Goal: Transaction & Acquisition: Purchase product/service

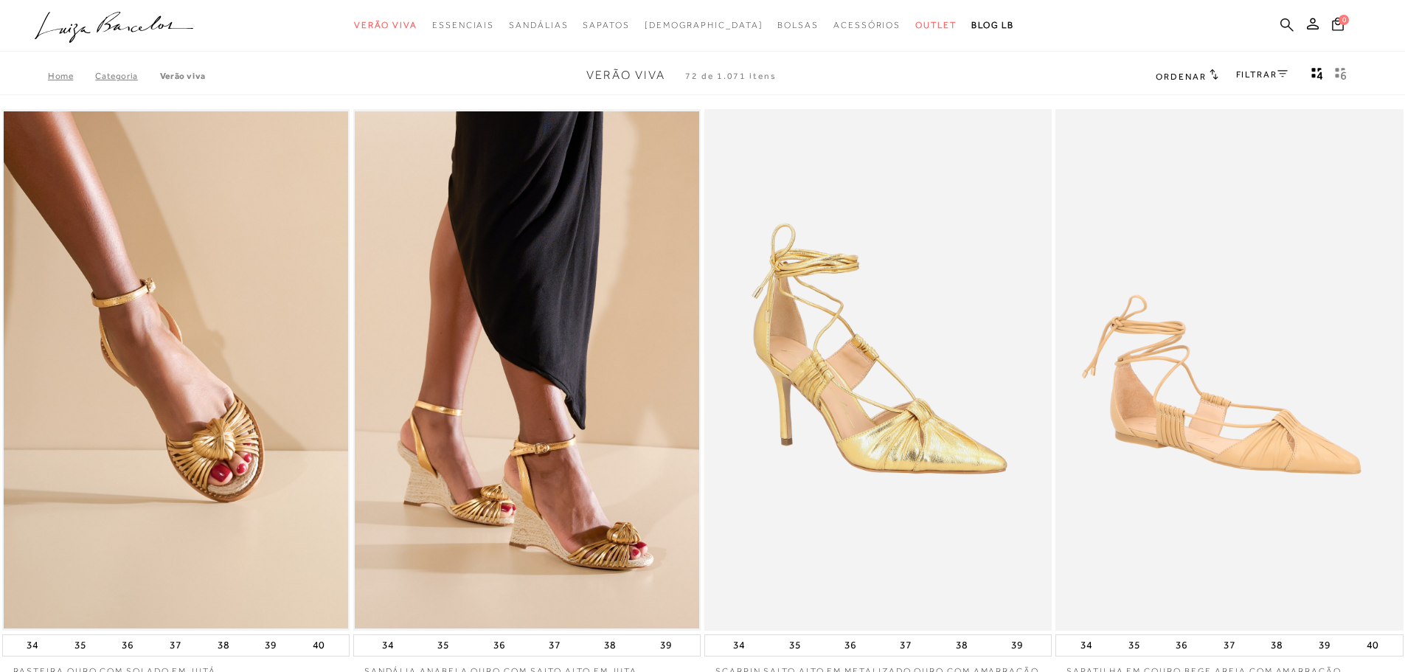
click at [1289, 30] on icon at bounding box center [1286, 25] width 13 height 14
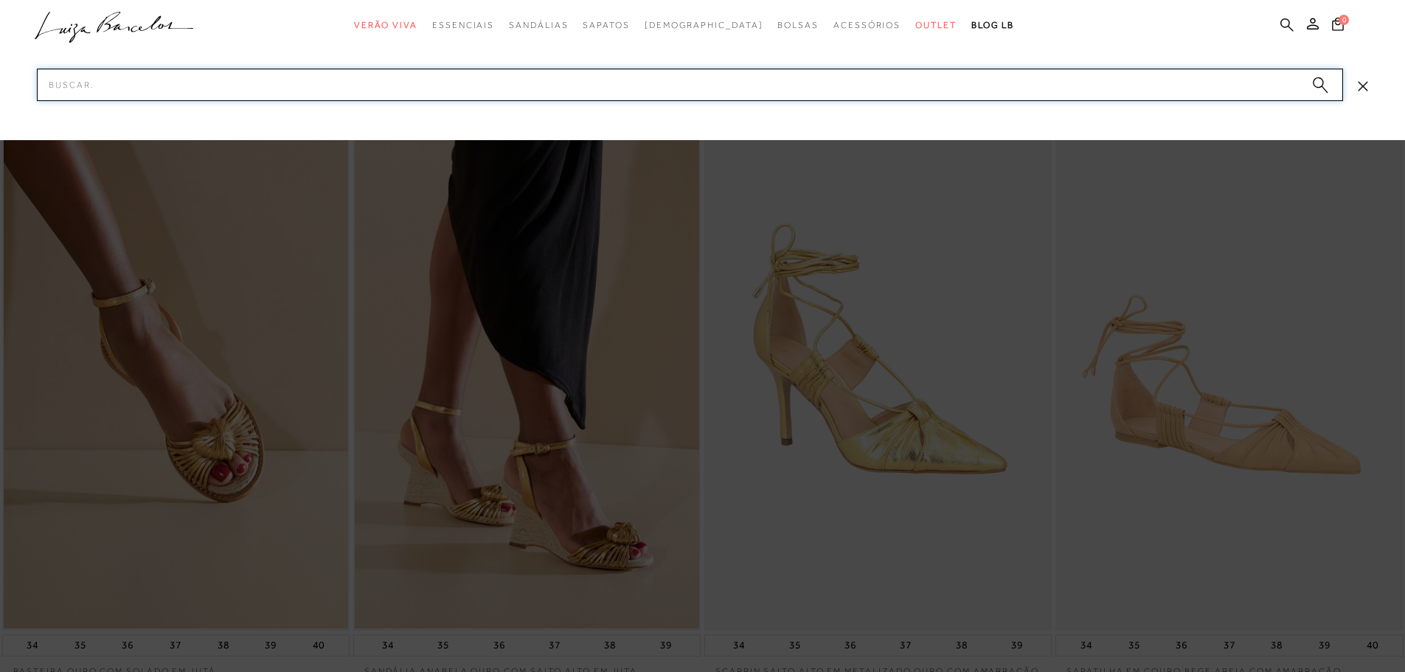
paste input "603300445"
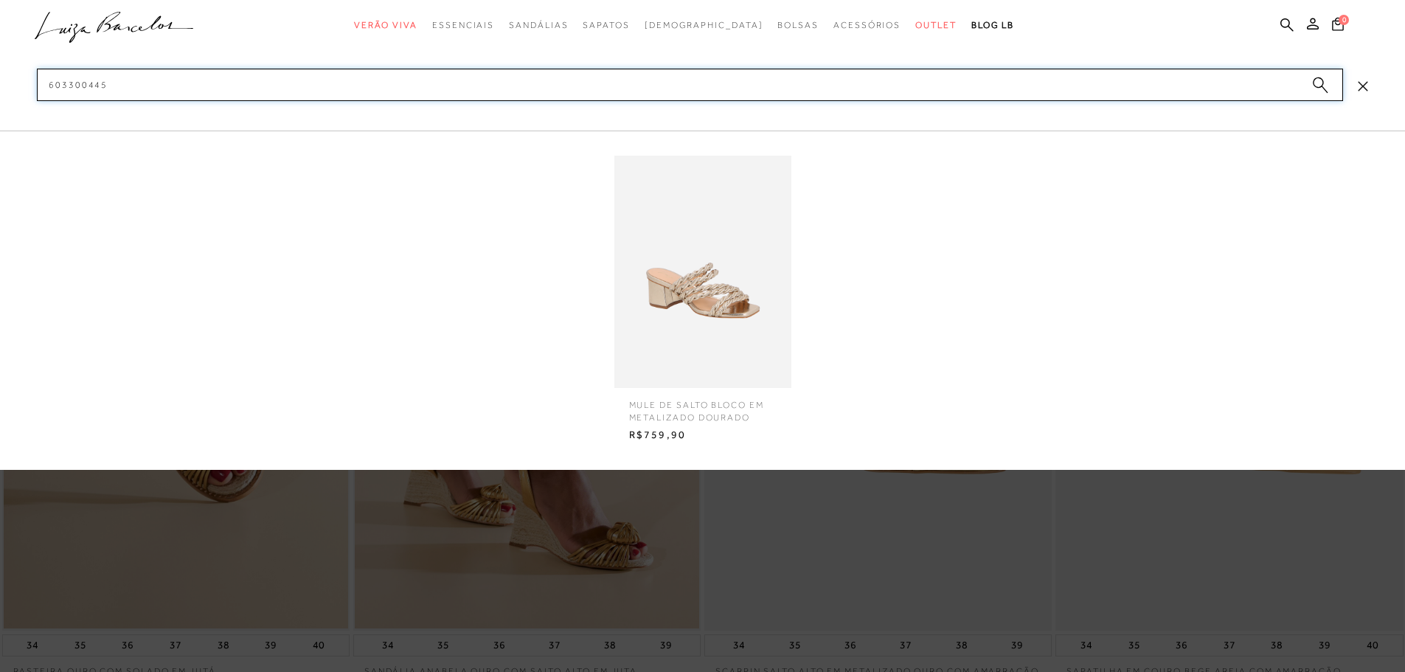
type input "603300445"
click at [774, 326] on img at bounding box center [702, 272] width 177 height 232
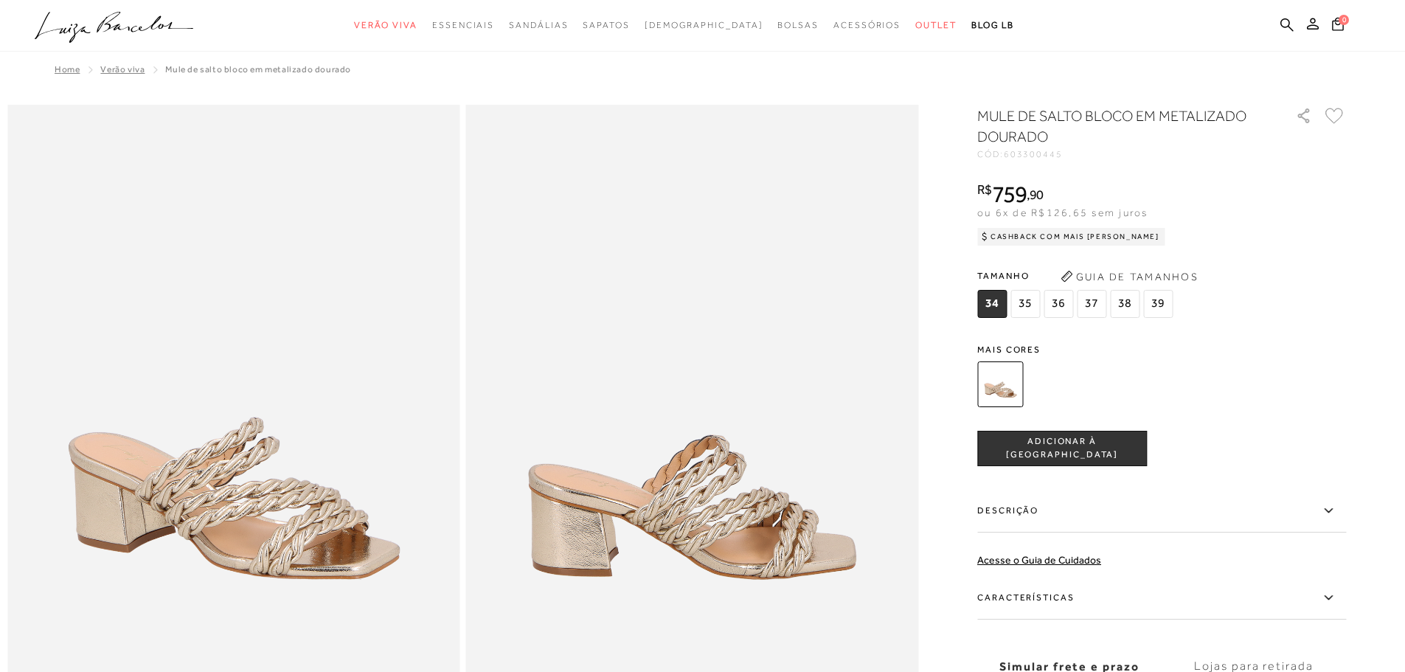
click at [1069, 310] on span "36" at bounding box center [1059, 304] width 30 height 28
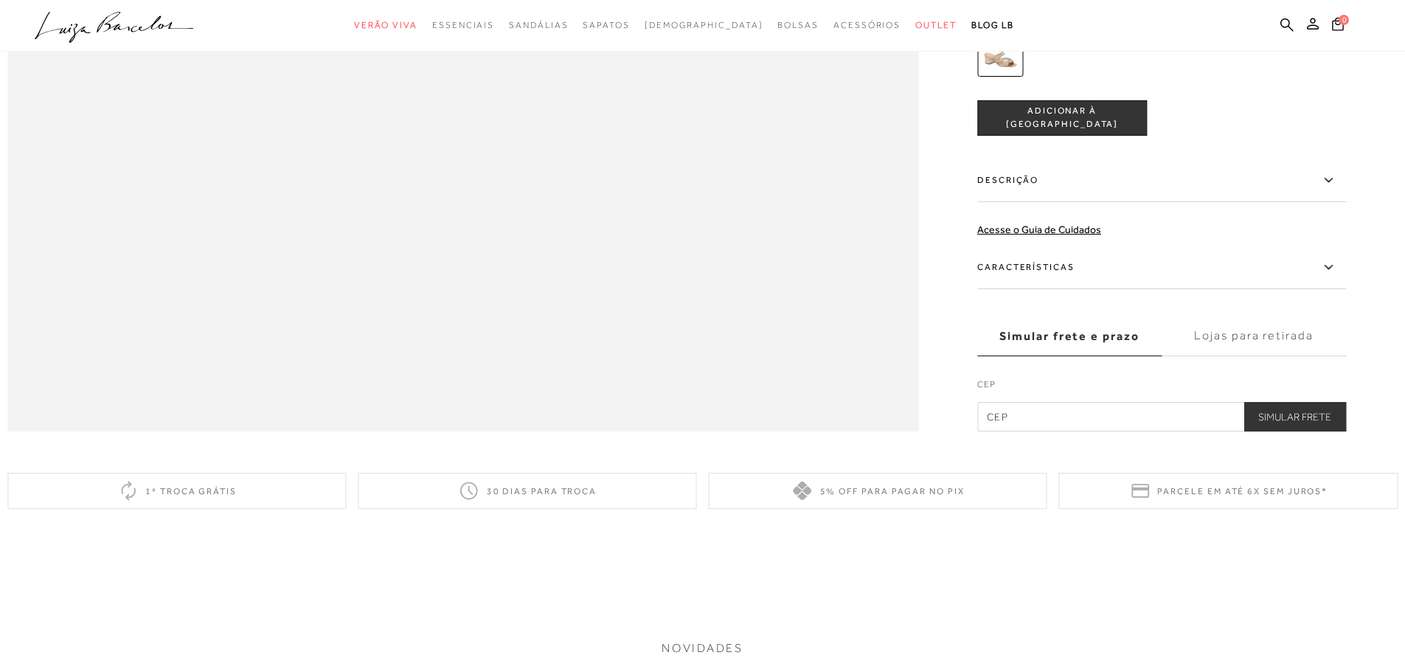
scroll to position [2242, 0]
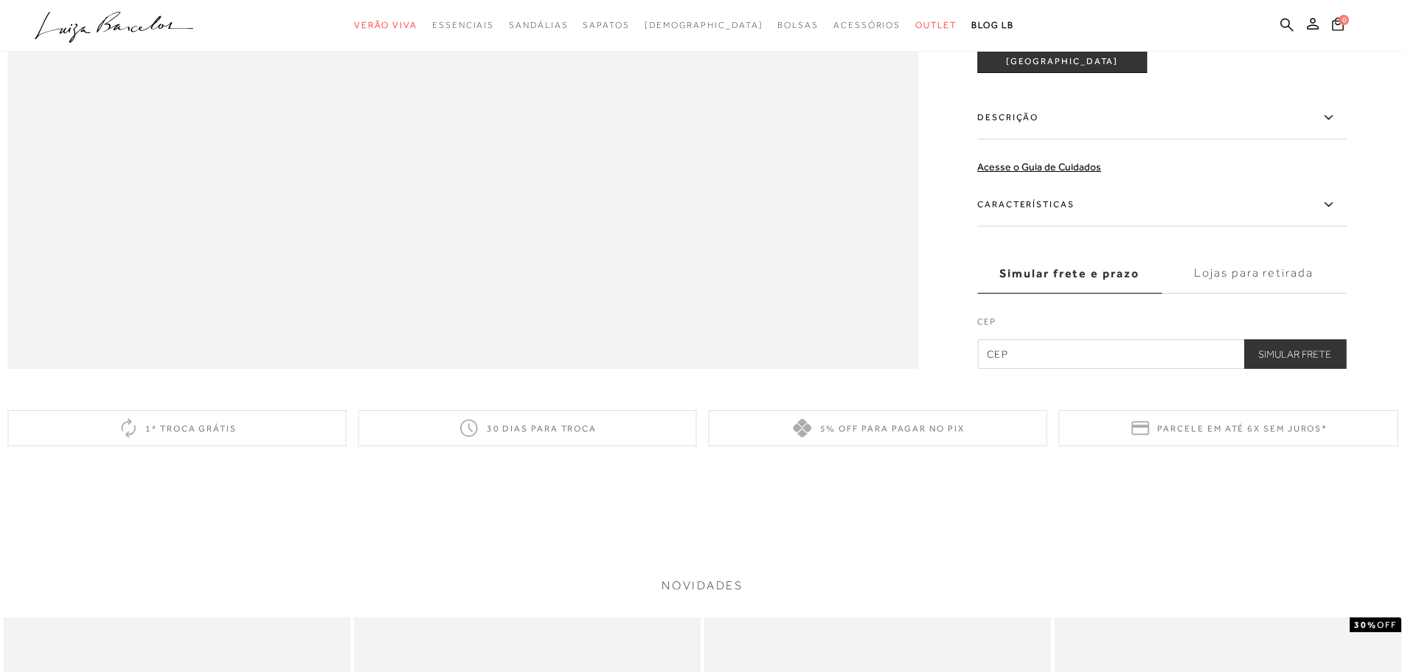
click at [1265, 294] on label "Lojas para retirada" at bounding box center [1254, 274] width 184 height 40
click at [0, 0] on input "Lojas para retirada" at bounding box center [0, 0] width 0 height 0
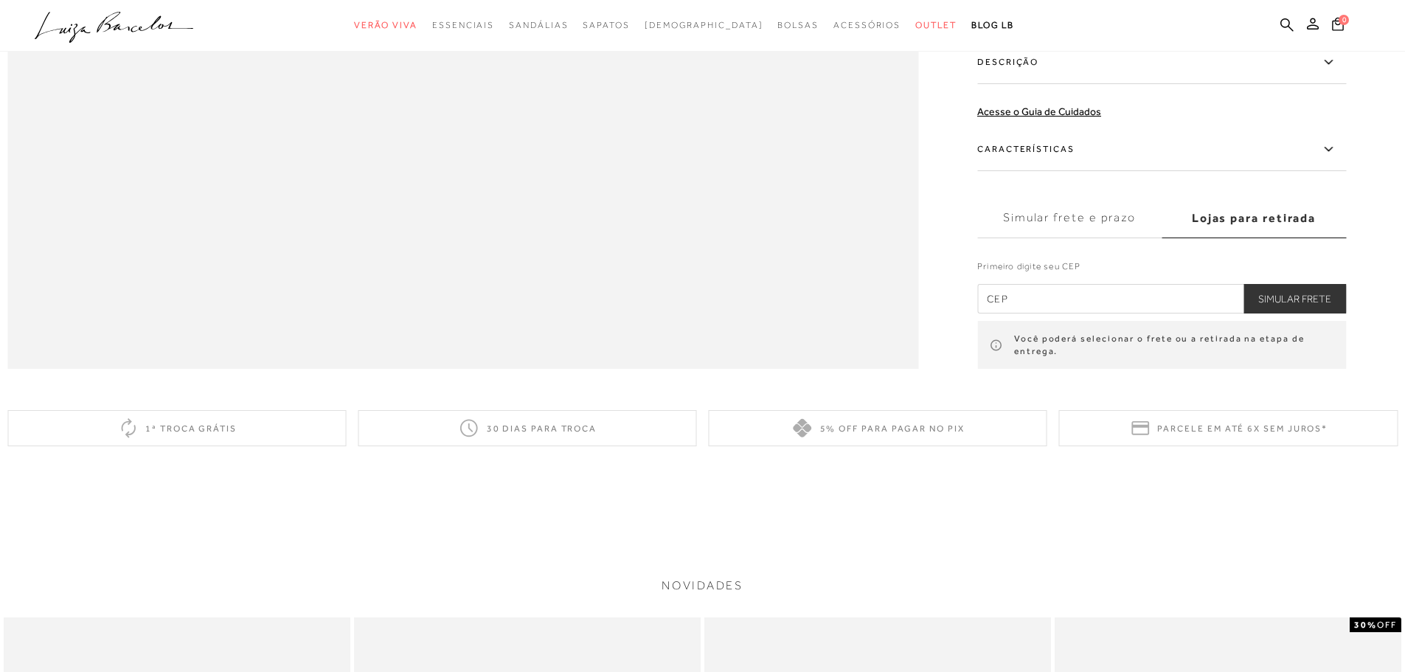
click at [1089, 313] on input "text" at bounding box center [1161, 299] width 369 height 30
type input "13092-902"
click at [1311, 313] on button "Simular Frete" at bounding box center [1295, 299] width 103 height 30
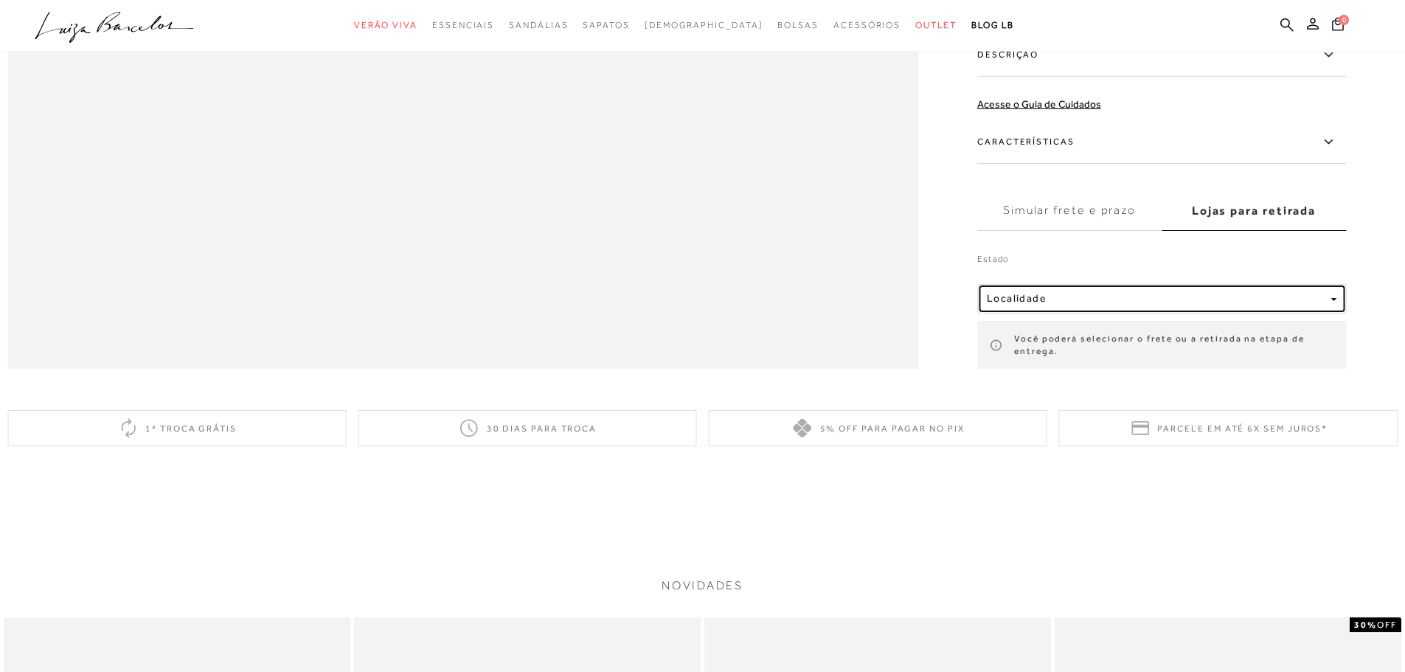
click at [1323, 305] on div "Localidade" at bounding box center [1156, 298] width 338 height 13
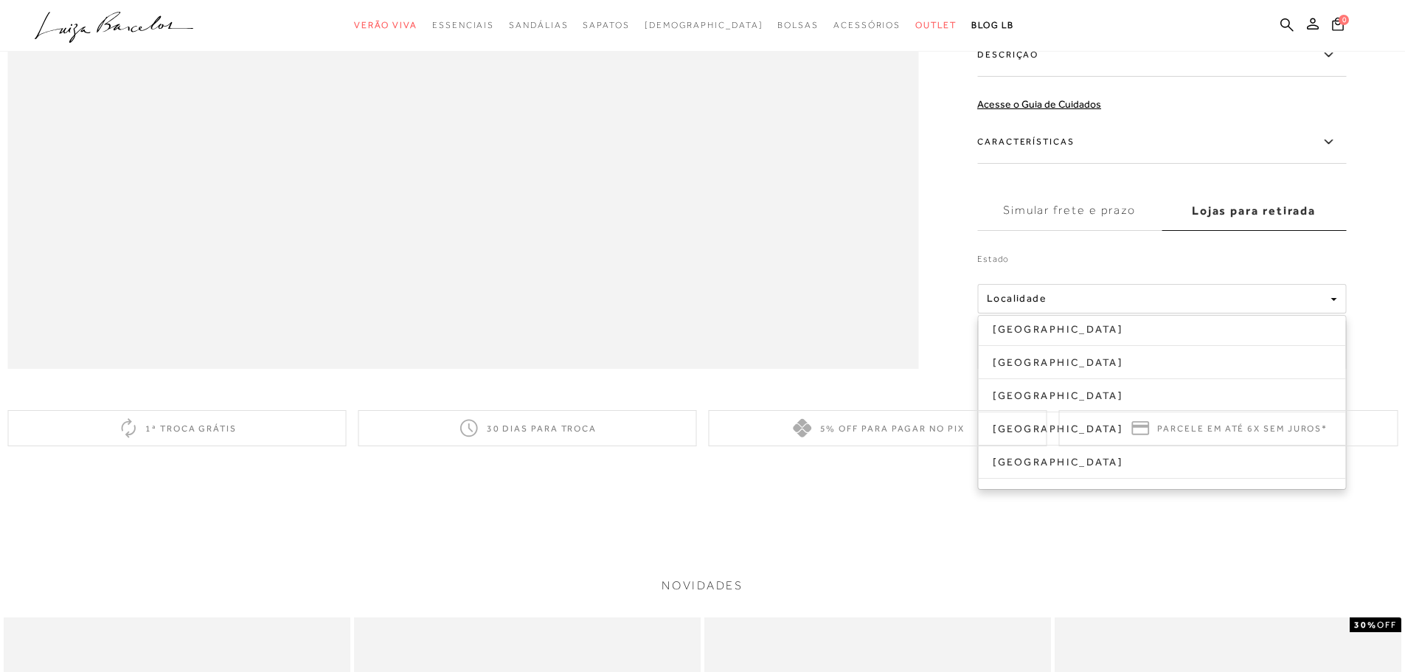
click at [1041, 446] on div "5% off para pagar no PIX" at bounding box center [878, 428] width 339 height 36
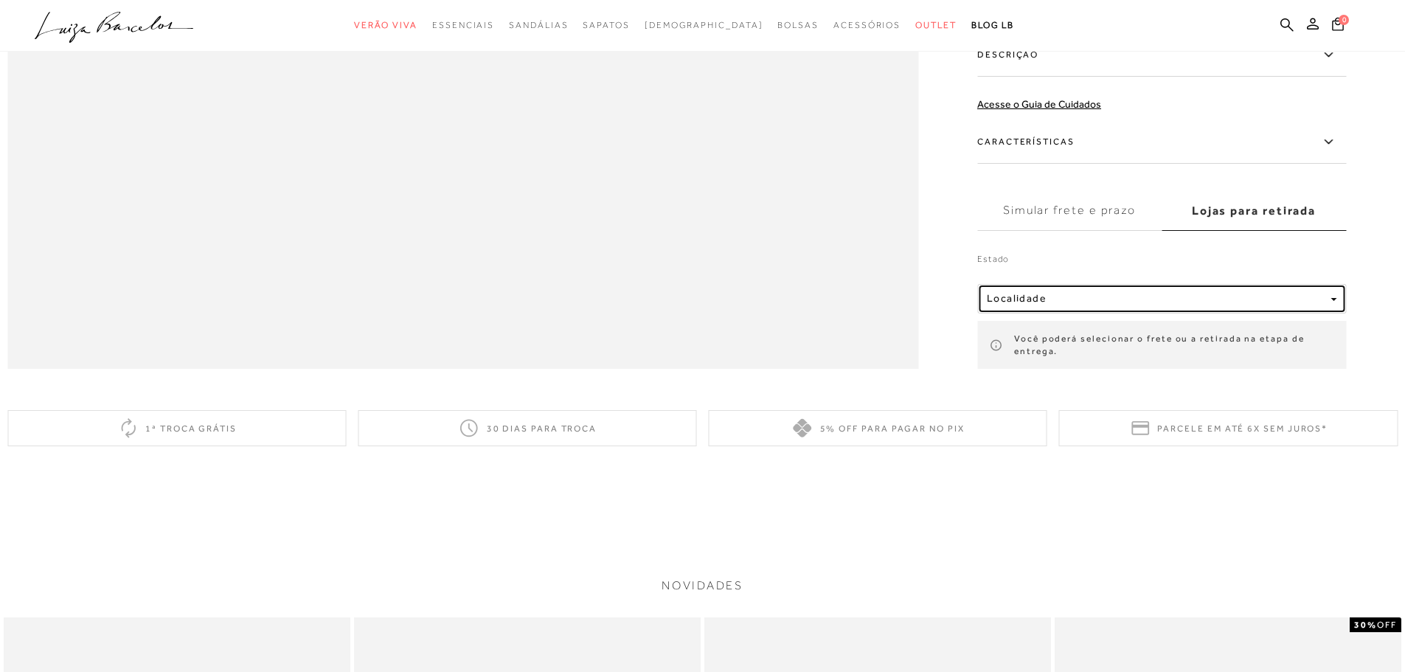
click at [1045, 304] on span "Localidade" at bounding box center [1017, 298] width 60 height 12
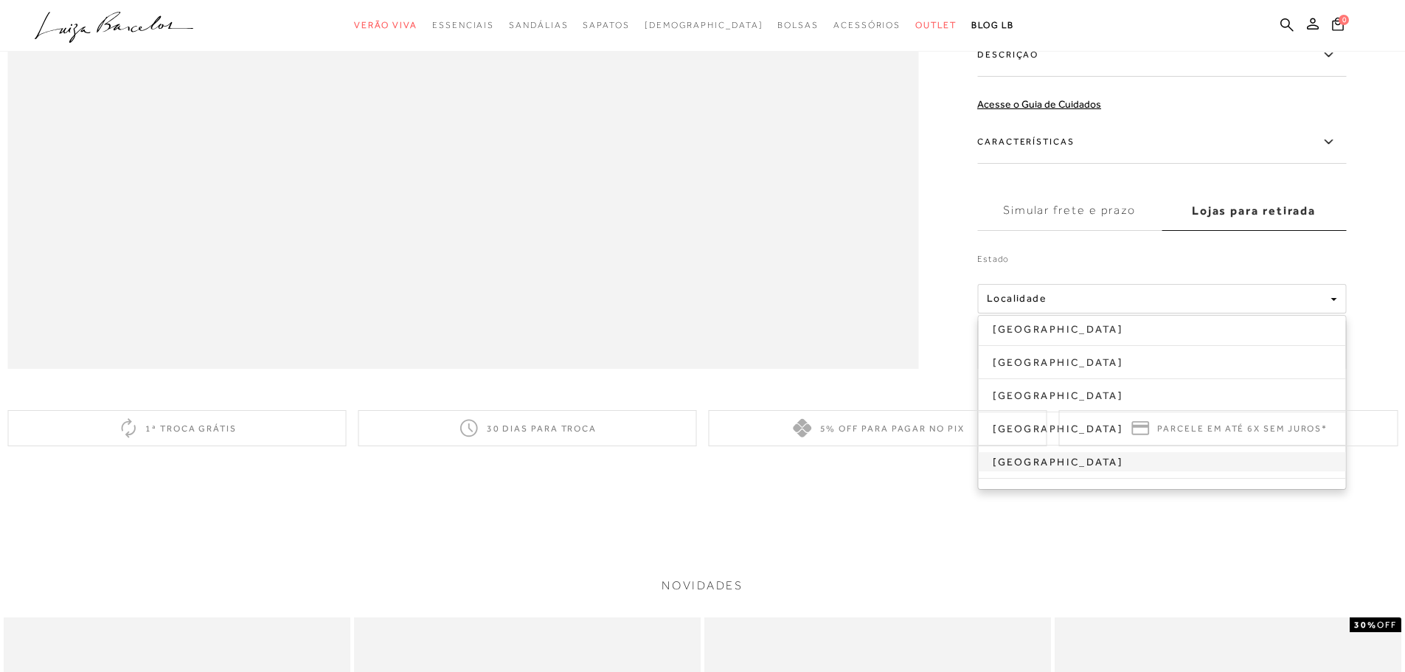
click at [1034, 471] on link "[GEOGRAPHIC_DATA]" at bounding box center [1161, 461] width 367 height 19
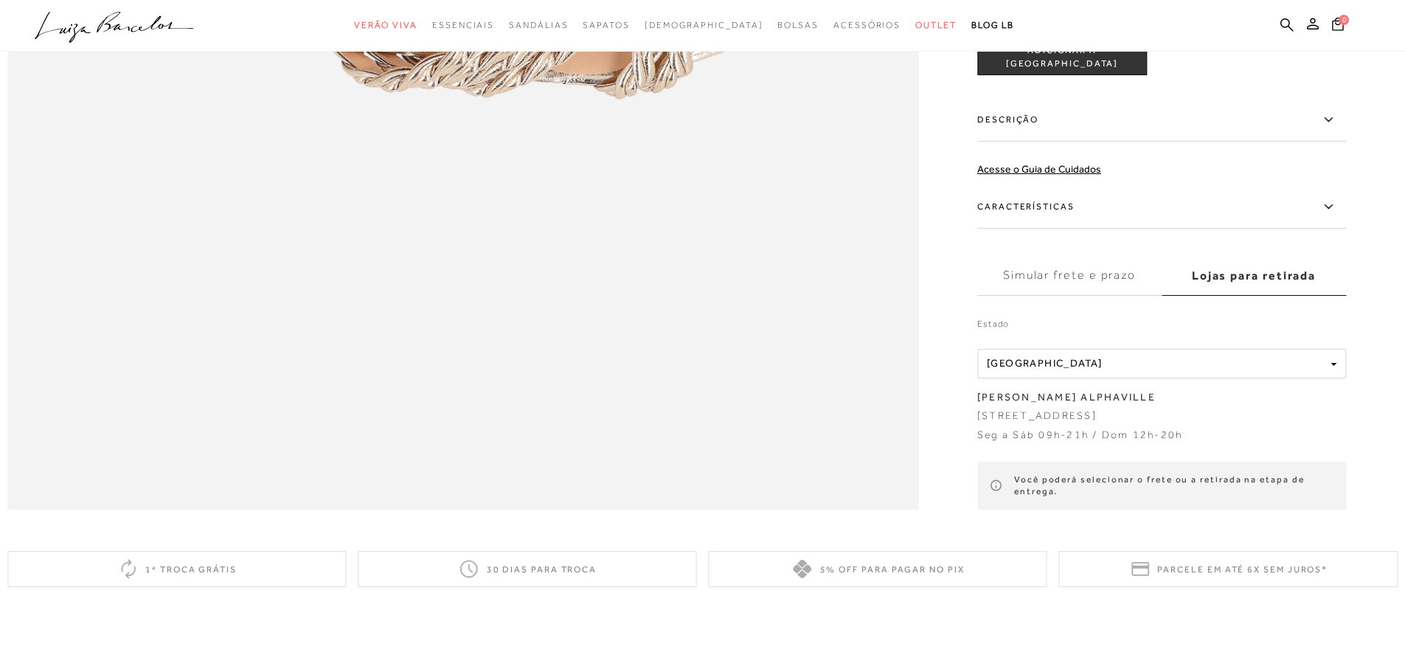
scroll to position [2095, 0]
